Goal: Information Seeking & Learning: Check status

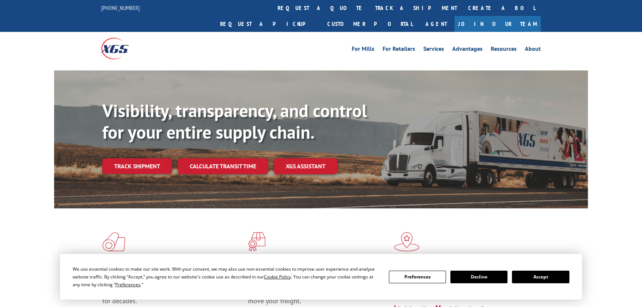
click at [541, 274] on button "Accept" at bounding box center [540, 276] width 57 height 13
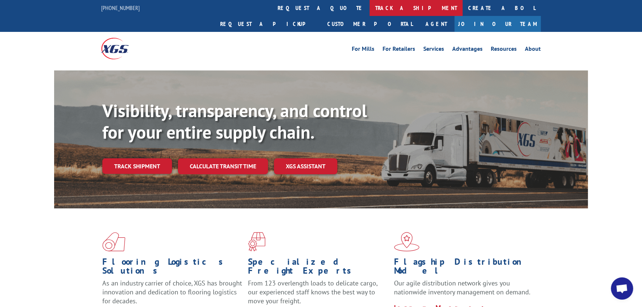
click at [369, 9] on link "track a shipment" at bounding box center [415, 8] width 93 height 16
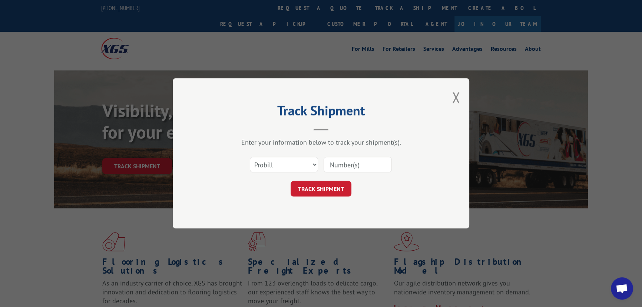
click at [350, 163] on input at bounding box center [357, 165] width 68 height 16
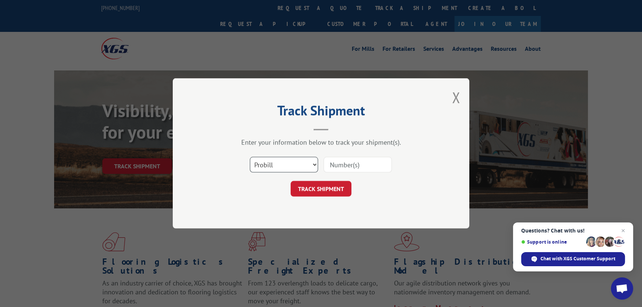
click at [272, 163] on select "Select category... Probill BOL PO" at bounding box center [284, 165] width 68 height 16
select select "bol"
click at [250, 157] on select "Select category... Probill BOL PO" at bounding box center [284, 165] width 68 height 16
click at [358, 164] on input at bounding box center [357, 165] width 68 height 16
paste input "2876803"
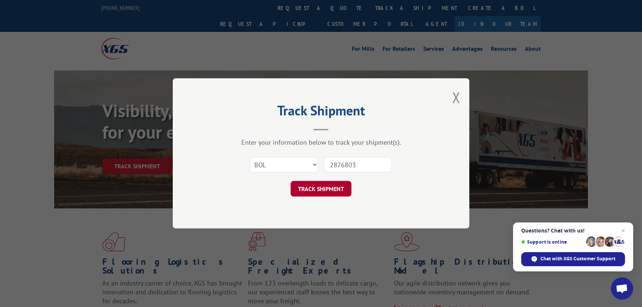
type input "2876803"
click at [333, 190] on button "TRACK SHIPMENT" at bounding box center [320, 189] width 61 height 16
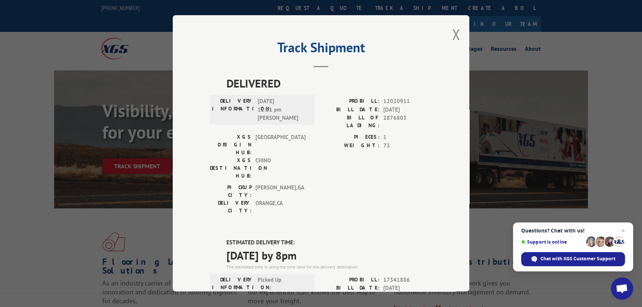
click at [453, 34] on button "Close modal" at bounding box center [456, 34] width 8 height 20
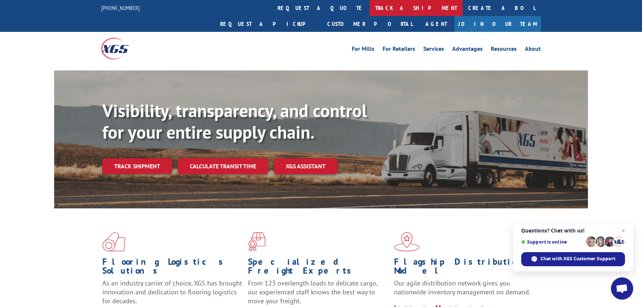
click at [369, 8] on link "track a shipment" at bounding box center [415, 8] width 93 height 16
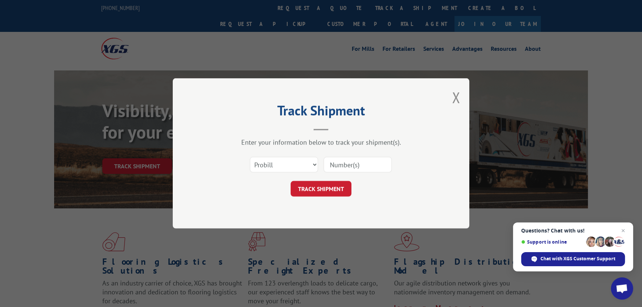
click at [340, 162] on input at bounding box center [357, 165] width 68 height 16
paste input "2876803"
type input "2876803"
click at [282, 162] on select "Select category... Probill BOL PO" at bounding box center [284, 165] width 68 height 16
select select "bol"
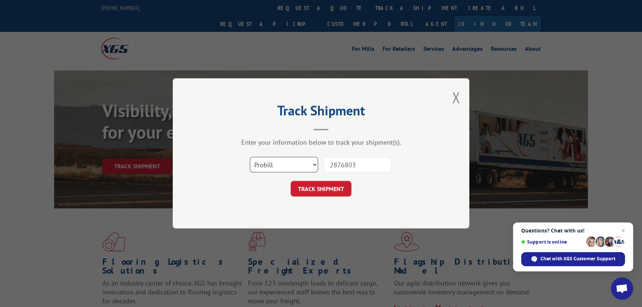
click at [250, 157] on select "Select category... Probill BOL PO" at bounding box center [284, 165] width 68 height 16
click at [334, 183] on button "TRACK SHIPMENT" at bounding box center [320, 189] width 61 height 16
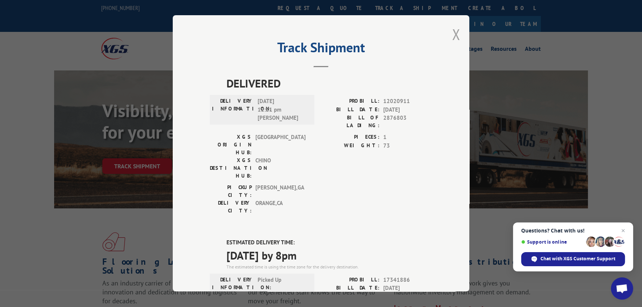
click at [455, 34] on button "Close modal" at bounding box center [456, 34] width 8 height 20
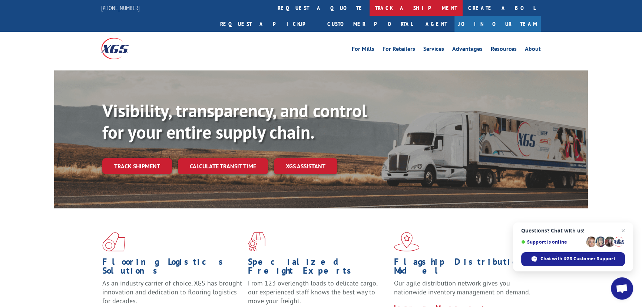
click at [369, 7] on link "track a shipment" at bounding box center [415, 8] width 93 height 16
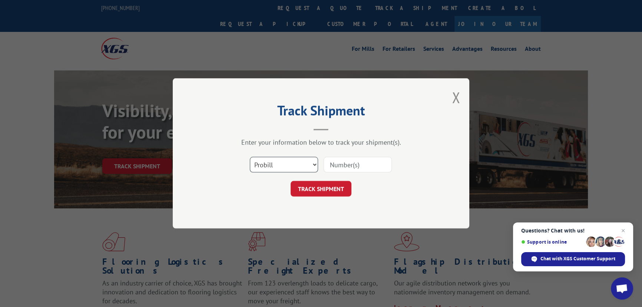
click at [282, 163] on select "Select category... Probill BOL PO" at bounding box center [284, 165] width 68 height 16
select select "bol"
click at [250, 157] on select "Select category... Probill BOL PO" at bounding box center [284, 165] width 68 height 16
click at [342, 161] on input at bounding box center [357, 165] width 68 height 16
paste input "2876803"
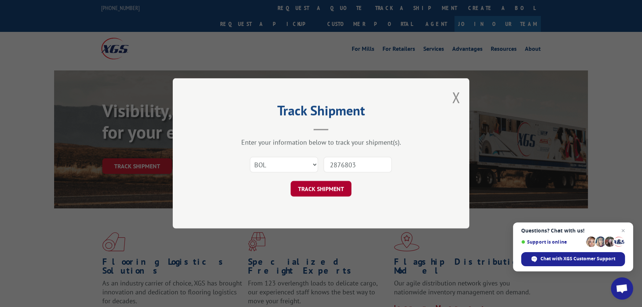
type input "2876803"
click at [332, 190] on button "TRACK SHIPMENT" at bounding box center [320, 189] width 61 height 16
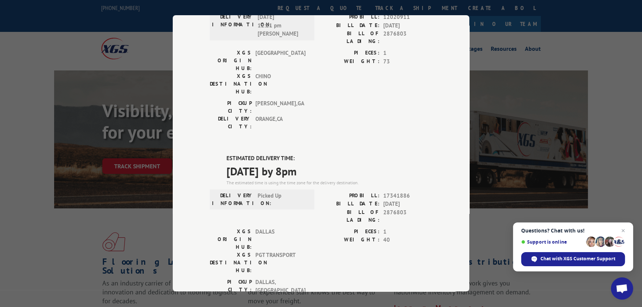
scroll to position [134, 0]
